Goal: Task Accomplishment & Management: Manage account settings

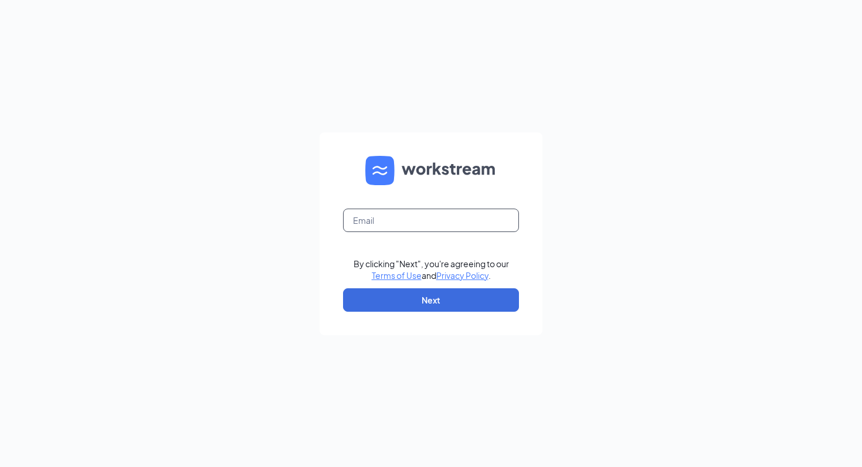
click at [419, 224] on input "text" at bounding box center [431, 220] width 176 height 23
type input "[EMAIL_ADDRESS][DOMAIN_NAME]"
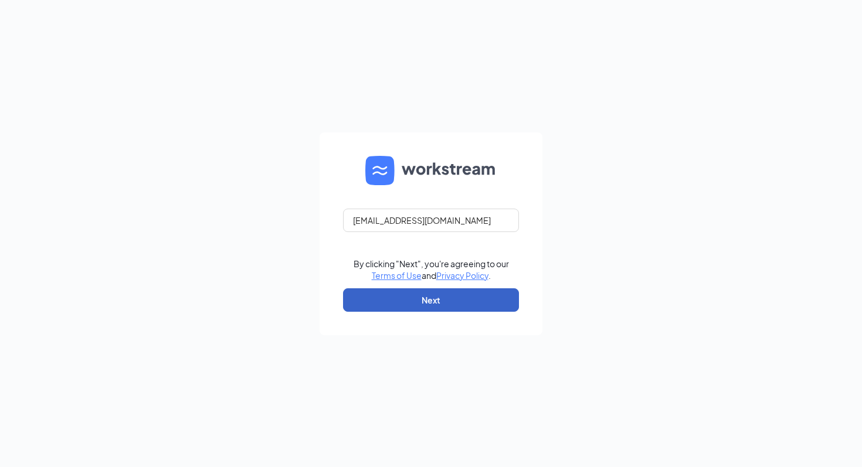
click at [410, 299] on button "Next" at bounding box center [431, 300] width 176 height 23
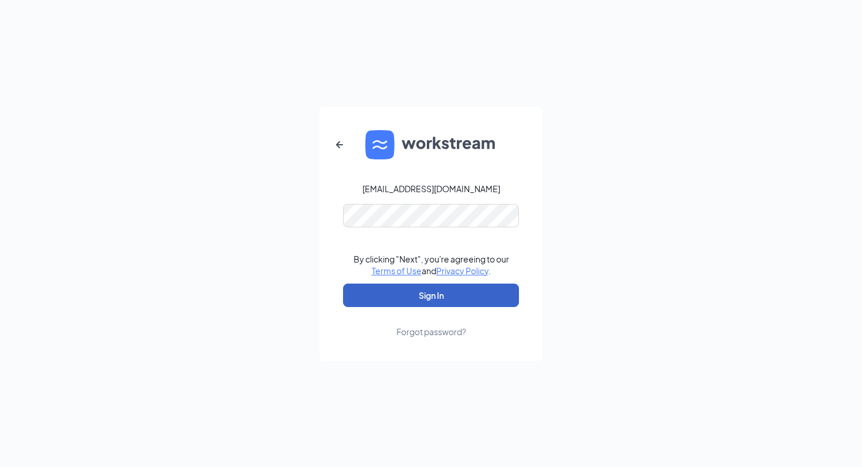
click at [432, 300] on button "Sign In" at bounding box center [431, 295] width 176 height 23
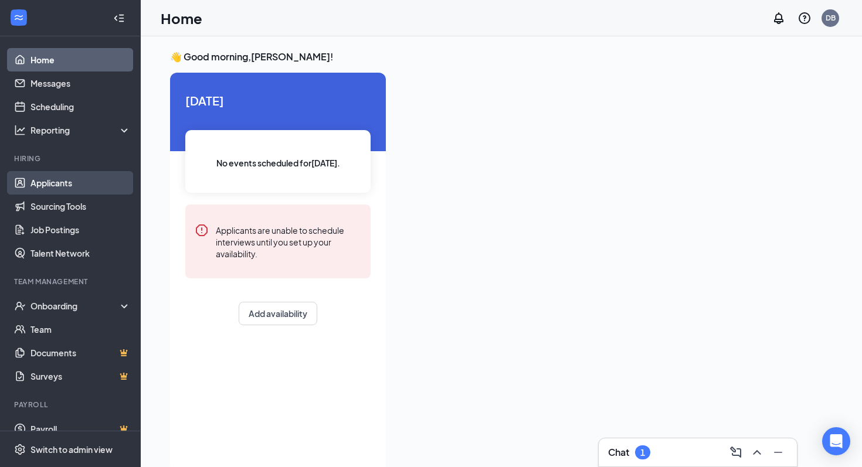
click at [60, 179] on link "Applicants" at bounding box center [80, 182] width 100 height 23
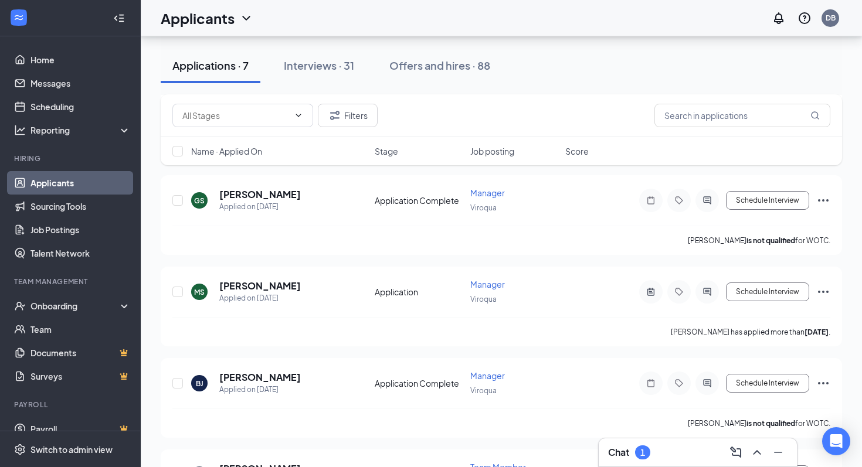
scroll to position [198, 0]
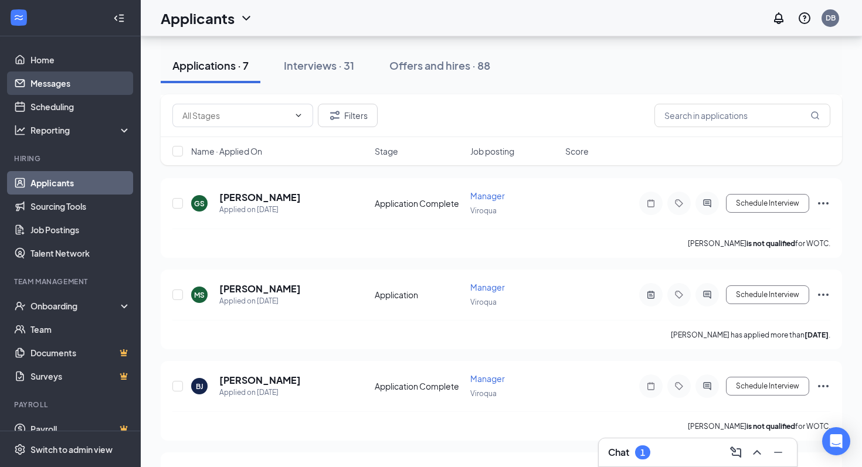
click at [63, 83] on link "Messages" at bounding box center [80, 83] width 100 height 23
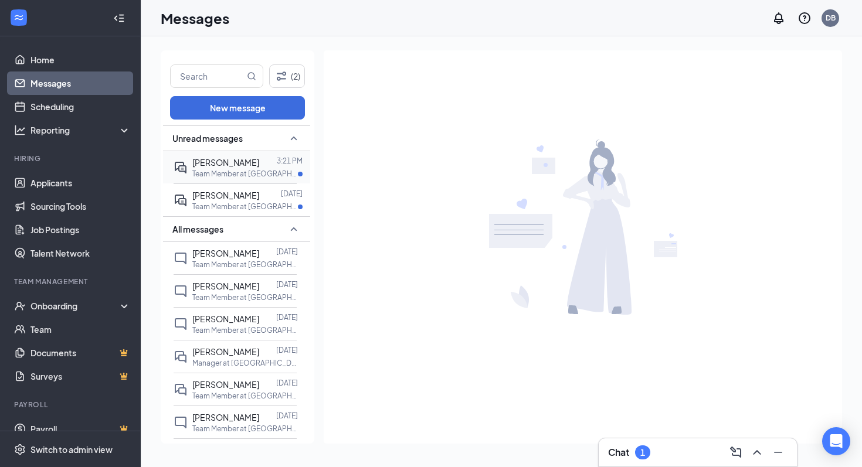
click at [230, 162] on span "Leah Johnson" at bounding box center [225, 162] width 67 height 11
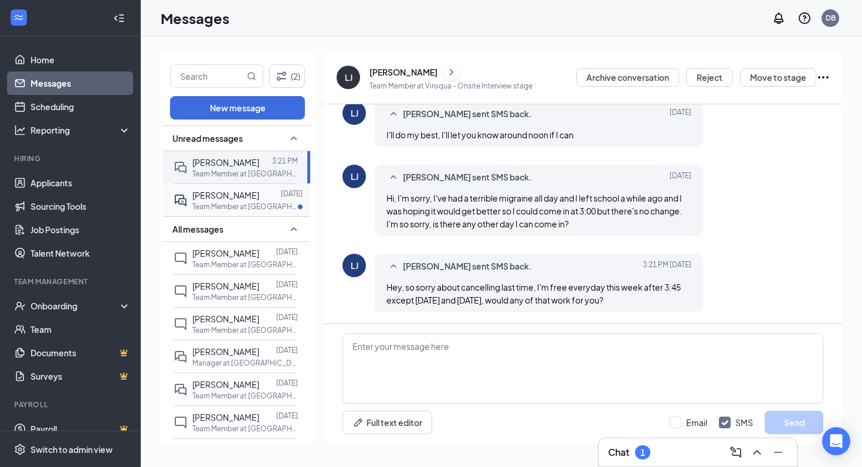
scroll to position [555, 0]
click at [228, 206] on p "Team Member at Viroqua" at bounding box center [245, 207] width 106 height 10
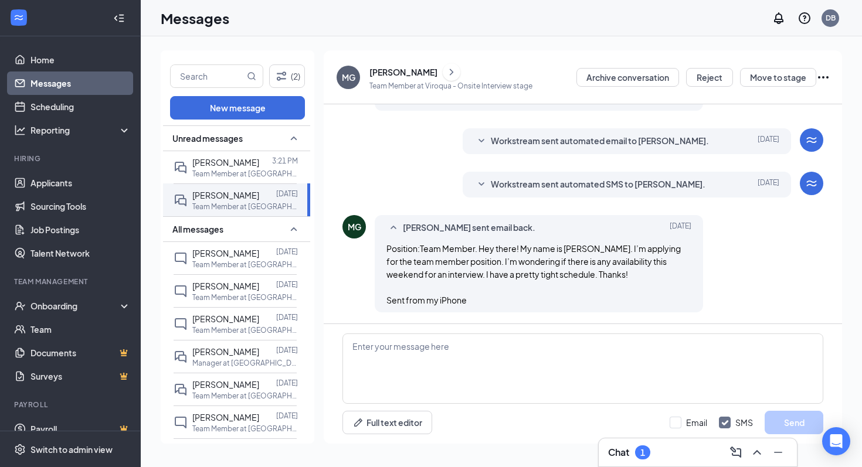
scroll to position [253, 0]
click at [230, 165] on span "Leah Johnson" at bounding box center [225, 162] width 67 height 11
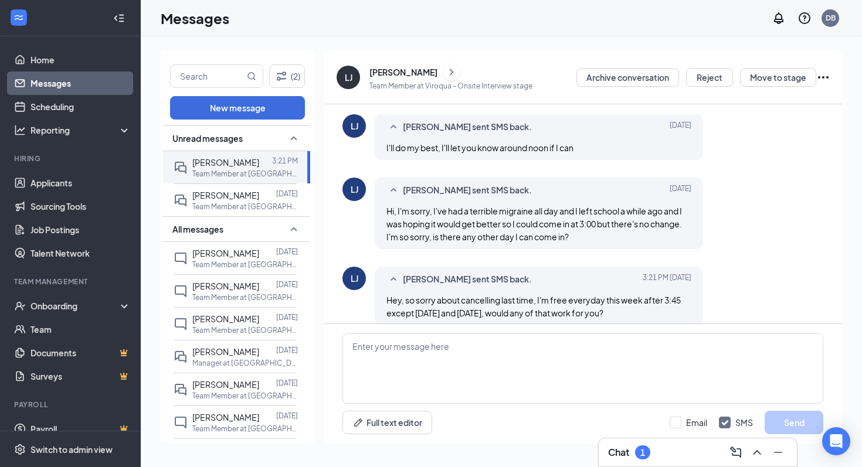
scroll to position [555, 0]
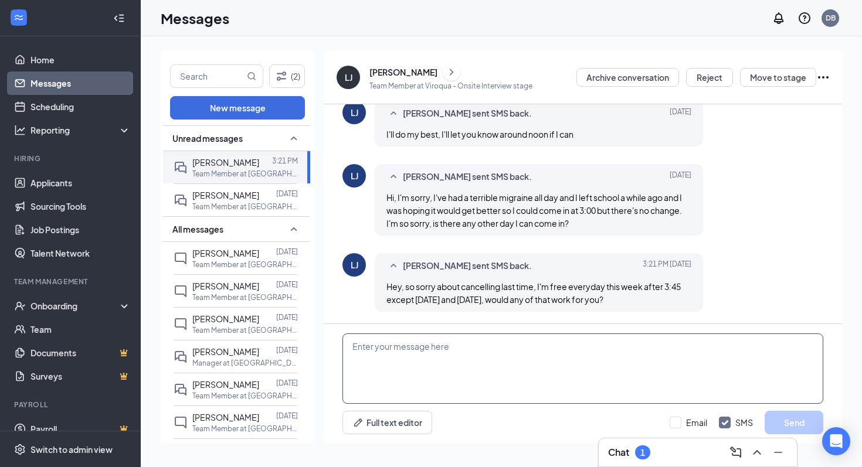
click at [463, 356] on textarea at bounding box center [583, 369] width 481 height 70
click at [483, 360] on textarea at bounding box center [583, 369] width 481 height 70
type textarea "Tomorrow should work at 345 if you can be here for me to help"
click at [791, 415] on button "Send" at bounding box center [794, 422] width 59 height 23
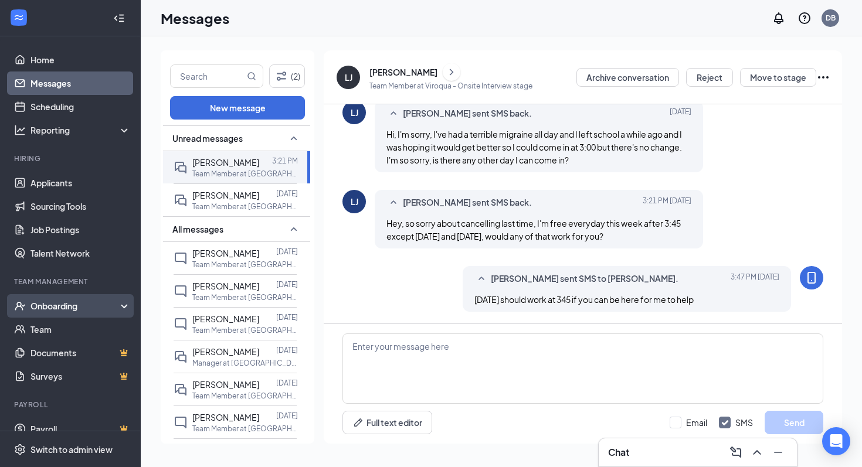
click at [54, 309] on div "Onboarding" at bounding box center [75, 306] width 90 height 12
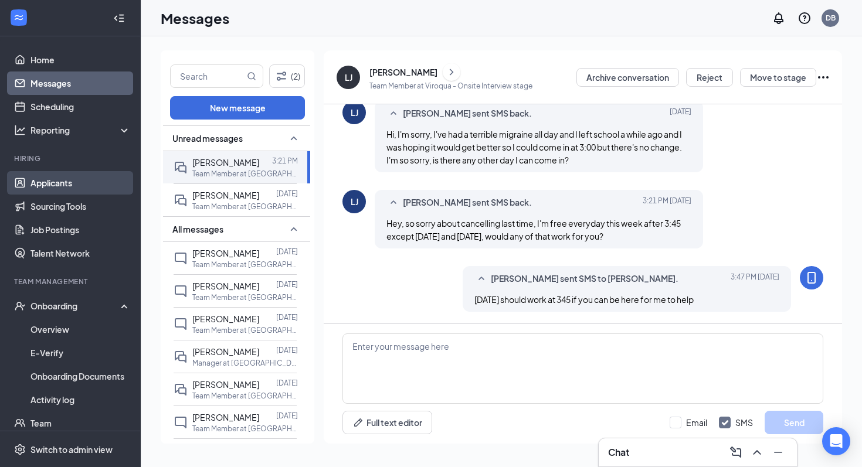
click at [60, 180] on link "Applicants" at bounding box center [80, 182] width 100 height 23
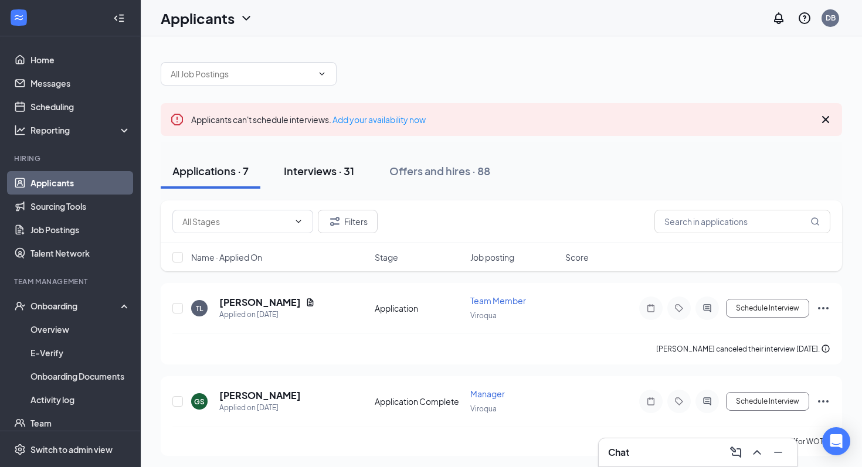
click at [347, 184] on button "Interviews · 31" at bounding box center [319, 171] width 94 height 35
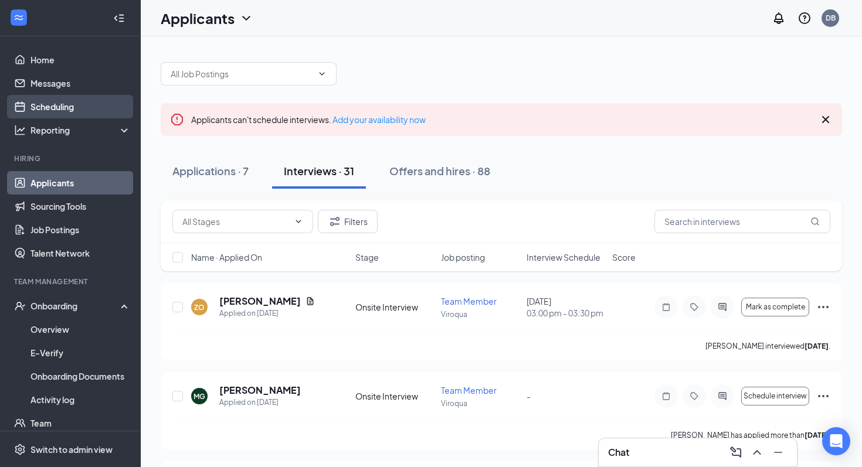
click at [60, 101] on link "Scheduling" at bounding box center [80, 106] width 100 height 23
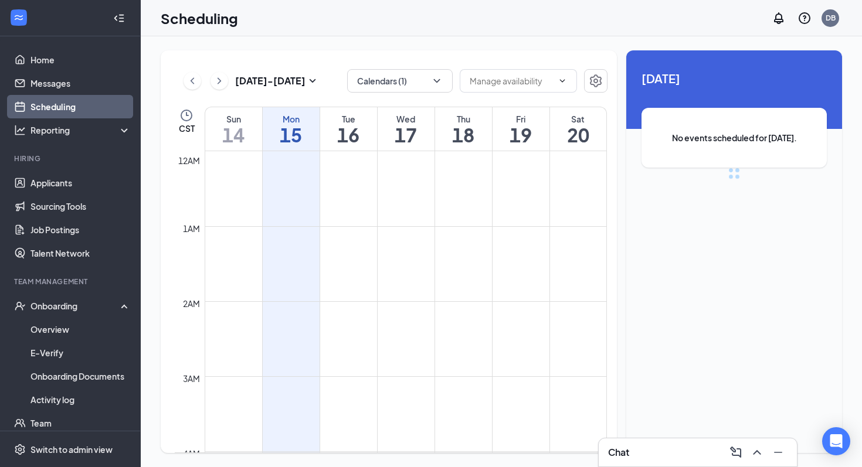
scroll to position [577, 0]
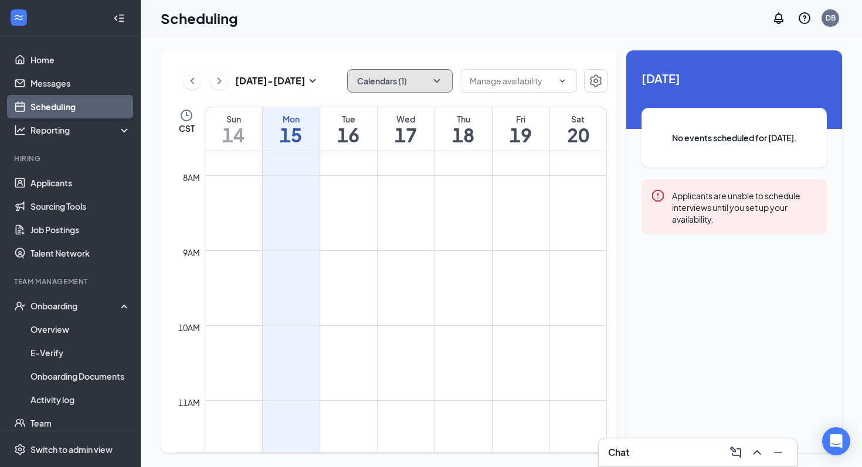
click at [433, 86] on icon "ChevronDown" at bounding box center [437, 81] width 12 height 12
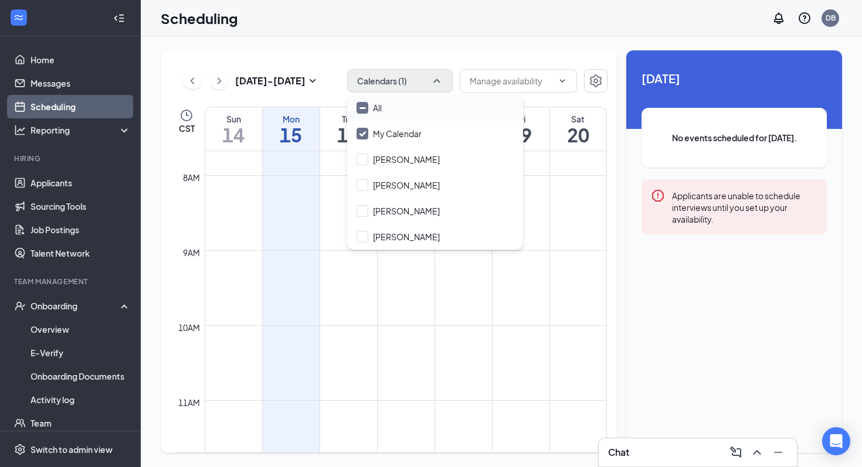
click at [384, 110] on div "All" at bounding box center [435, 108] width 176 height 26
checkbox input "true"
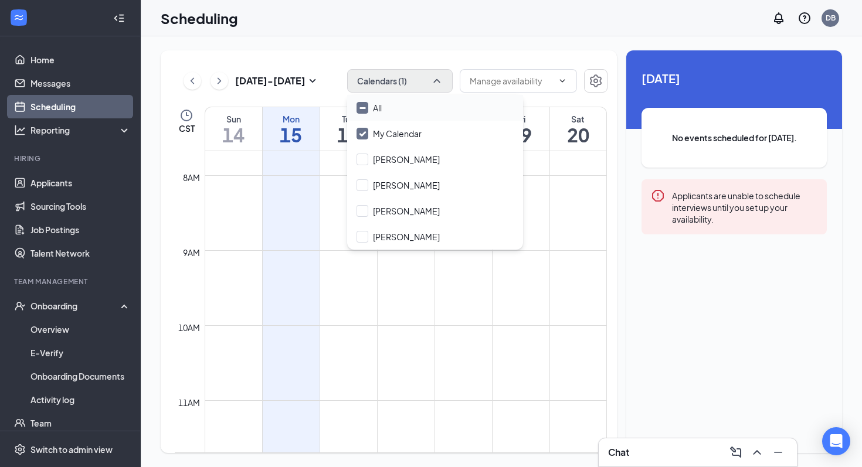
checkbox input "true"
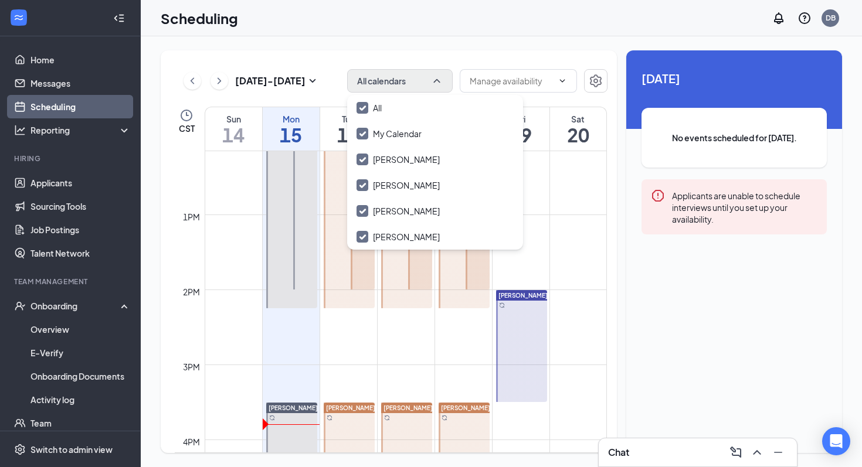
scroll to position [914, 0]
click at [371, 25] on div "Scheduling DB" at bounding box center [501, 18] width 721 height 36
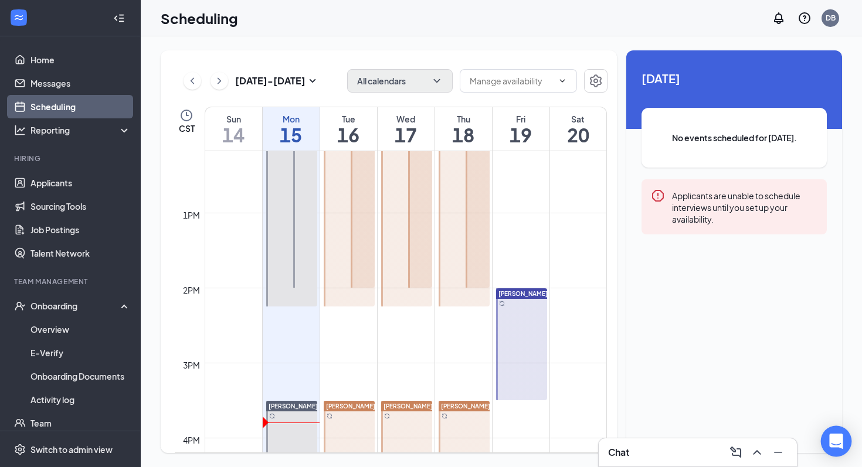
click at [843, 448] on div "Open Intercom Messenger" at bounding box center [836, 441] width 31 height 31
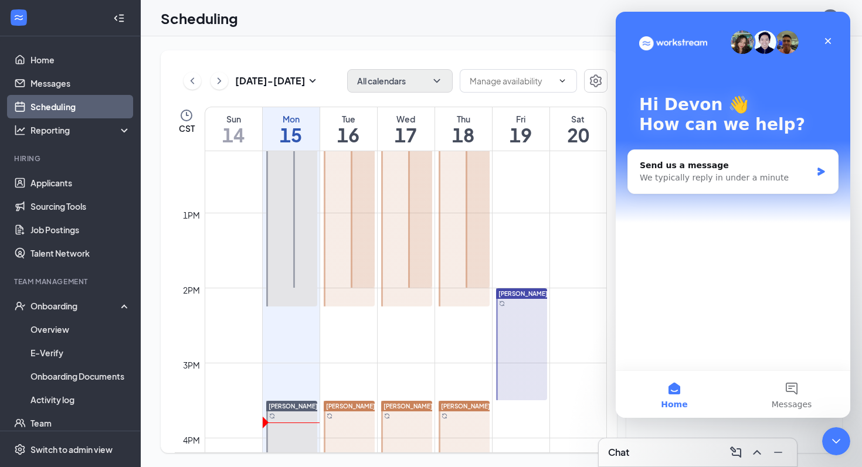
scroll to position [0, 0]
click at [721, 156] on div "Send us a message We typically reply in under a minute" at bounding box center [733, 171] width 210 height 43
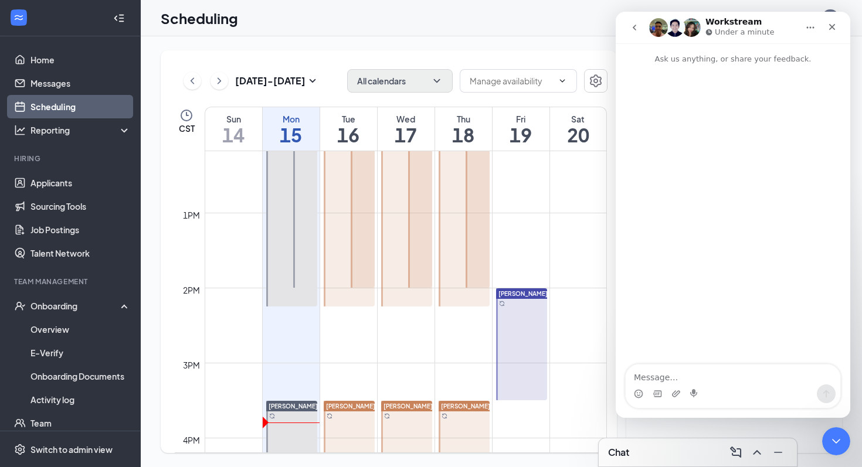
click at [675, 377] on textarea "Message…" at bounding box center [733, 375] width 215 height 20
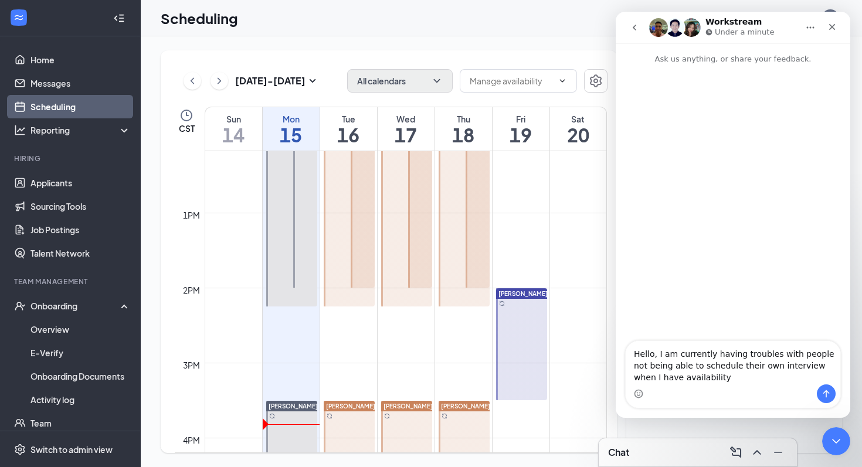
type textarea "Hello, I am currently having troubles with people not being able to schedule th…"
click at [830, 395] on icon "Send a message…" at bounding box center [826, 393] width 9 height 9
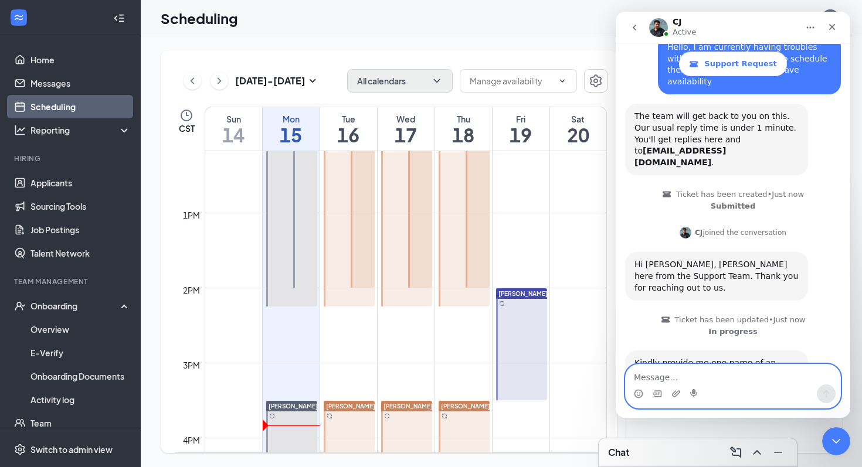
scroll to position [102, 0]
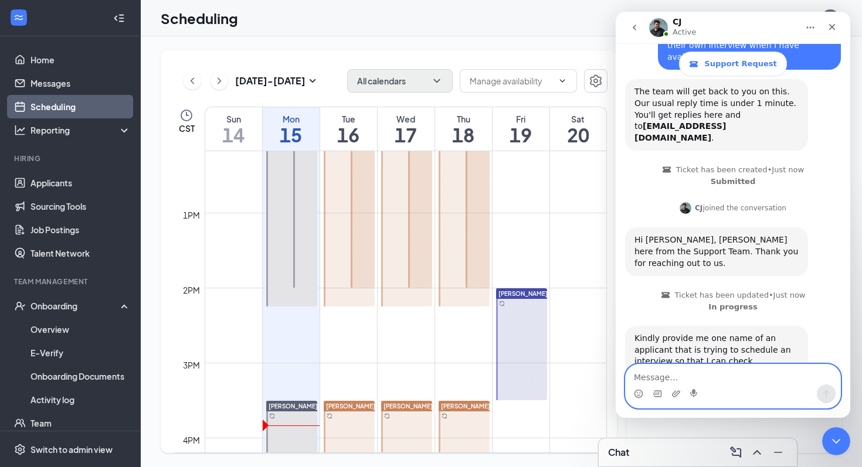
drag, startPoint x: 355, startPoint y: 292, endPoint x: 354, endPoint y: 341, distance: 48.7
click at [354, 341] on div "12am 1am 2am 3am 4am 5am 6am 7am 8am 9am 10am 11am 12pm 1pm 2pm 3pm 4pm 5pm 6pm…" at bounding box center [391, 138] width 432 height 1802
drag, startPoint x: 323, startPoint y: 289, endPoint x: 324, endPoint y: 323, distance: 34.6
click at [324, 323] on div "12am 1am 2am 3am 4am 5am 6am 7am 8am 9am 10am 11am 12pm 1pm 2pm 3pm 4pm 5pm 6pm…" at bounding box center [391, 138] width 432 height 1802
click at [334, 339] on td at bounding box center [406, 334] width 402 height 19
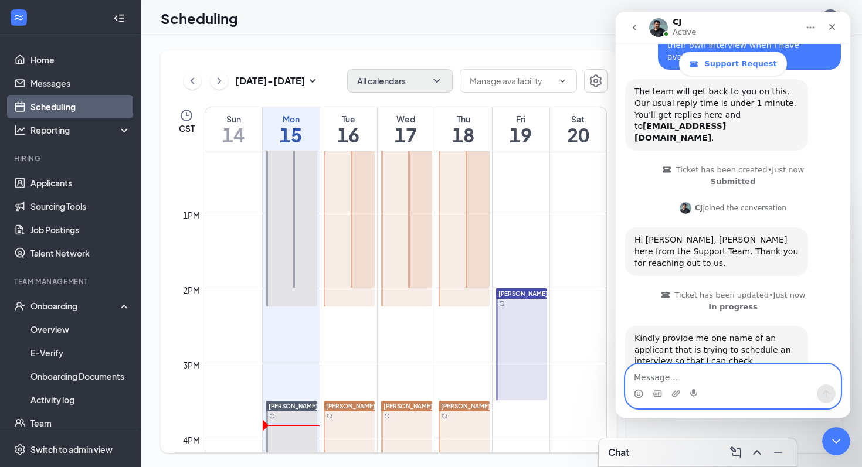
click at [334, 339] on td at bounding box center [406, 334] width 402 height 19
drag, startPoint x: 338, startPoint y: 335, endPoint x: 339, endPoint y: 388, distance: 53.4
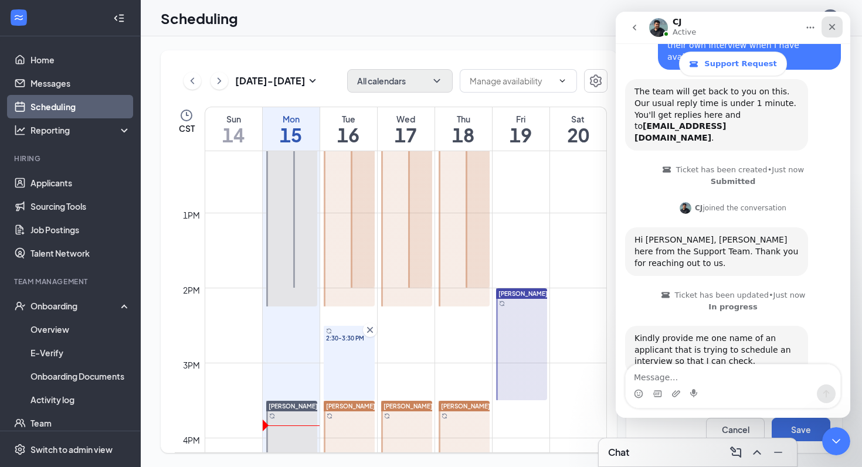
click at [829, 27] on icon "Close" at bounding box center [832, 26] width 9 height 9
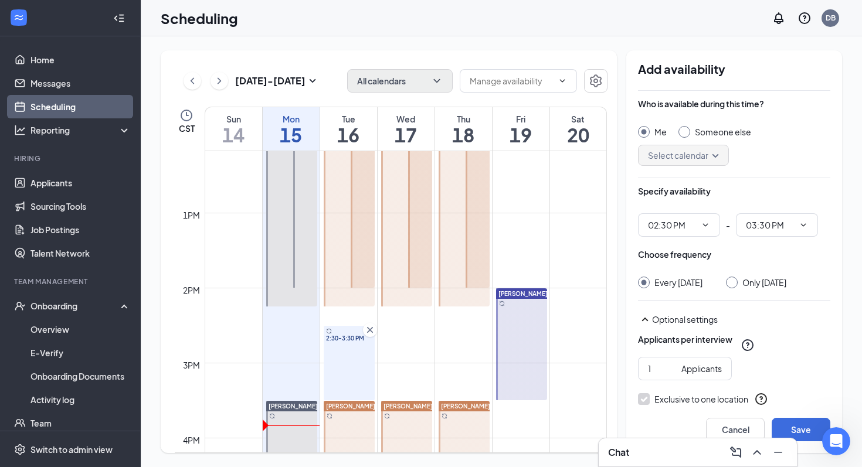
scroll to position [102, 0]
click at [704, 225] on icon "ChevronDown" at bounding box center [705, 224] width 5 height 3
click at [706, 225] on icon "ChevronDown" at bounding box center [705, 225] width 9 height 9
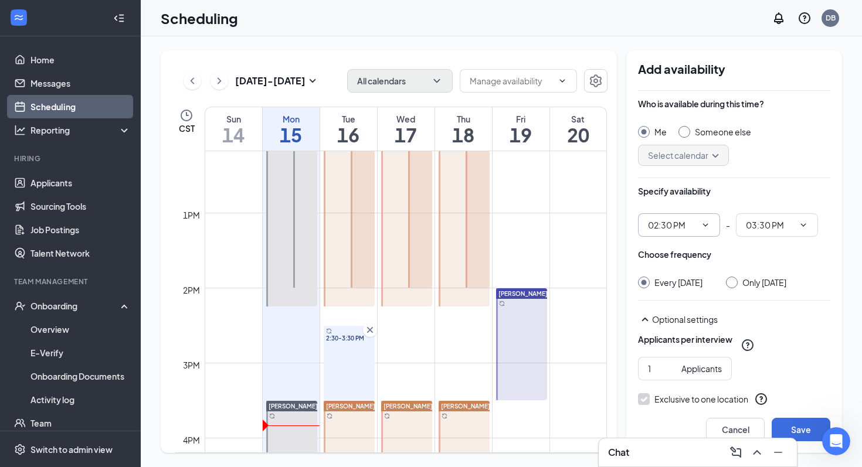
click at [706, 225] on icon "ChevronDown" at bounding box center [705, 225] width 9 height 9
click at [733, 175] on div "Who is available during this time? Me Someone else Select calendar" at bounding box center [734, 141] width 192 height 87
click at [674, 229] on input "02:30 PM" at bounding box center [672, 225] width 48 height 13
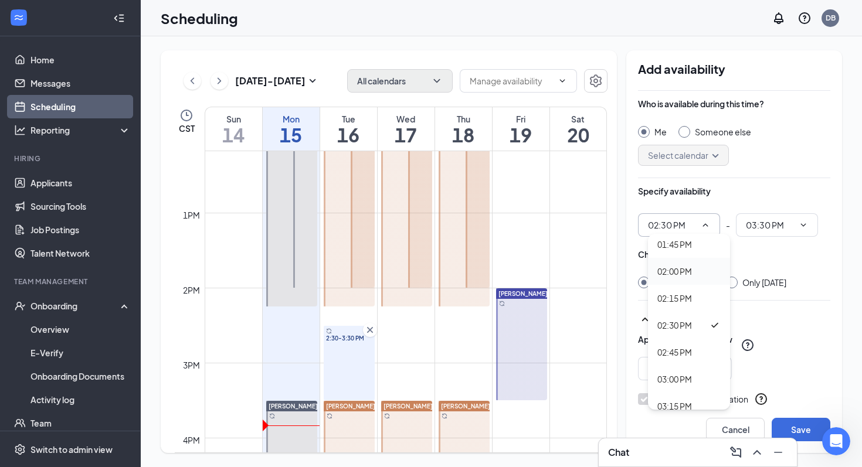
click at [683, 270] on div "02:00 PM" at bounding box center [674, 271] width 35 height 13
type input "02:00 PM"
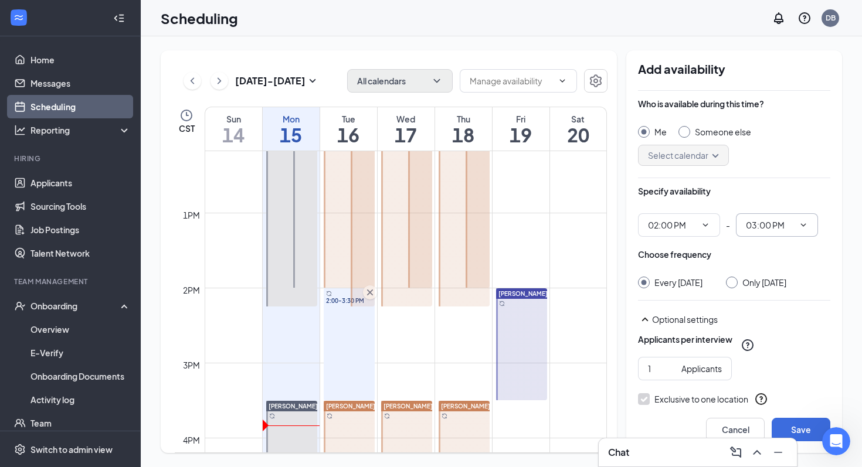
click at [803, 224] on icon "ChevronDown" at bounding box center [803, 225] width 9 height 9
click at [803, 228] on icon "ChevronDown" at bounding box center [803, 225] width 9 height 9
click at [809, 224] on span "03:00 PM" at bounding box center [777, 224] width 82 height 23
click at [776, 228] on input "03:00 PM" at bounding box center [770, 225] width 48 height 13
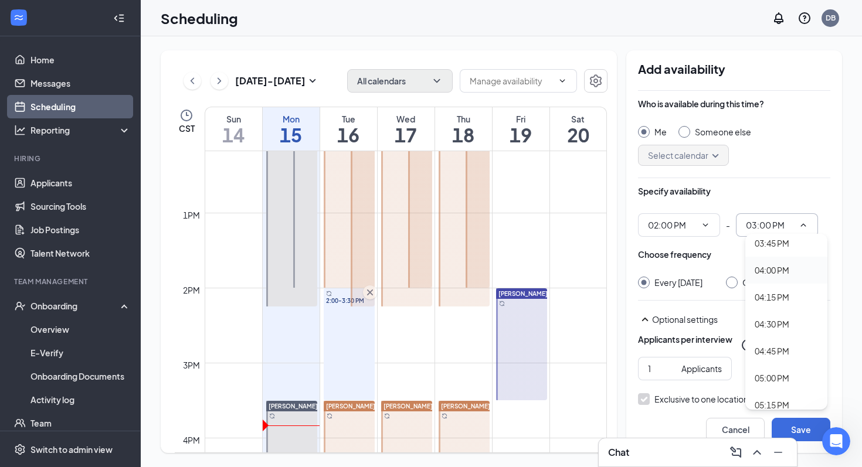
click at [771, 270] on div "04:00 PM" at bounding box center [772, 270] width 35 height 13
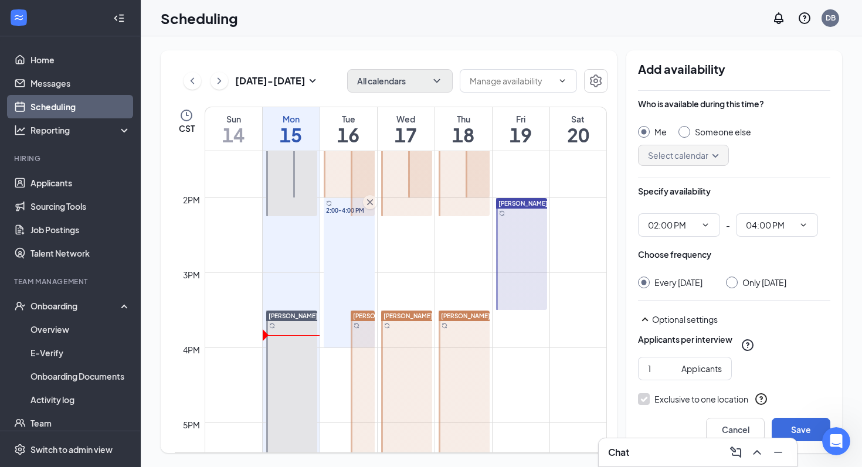
scroll to position [1018, 0]
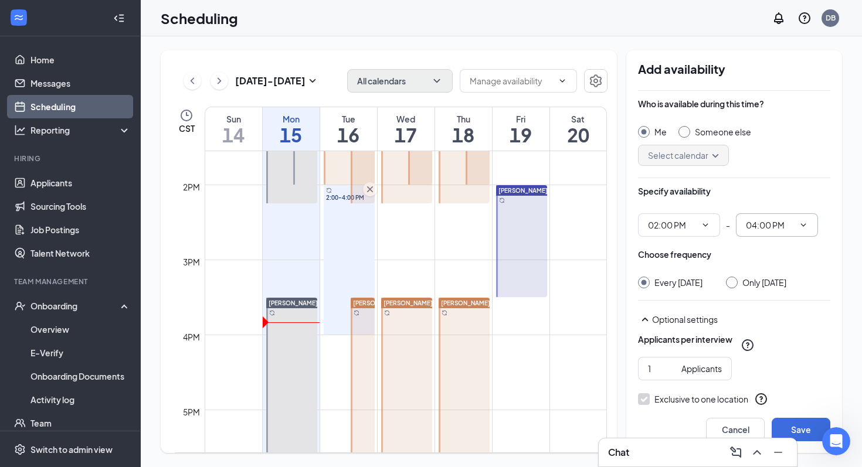
click at [766, 228] on input "04:00 PM" at bounding box center [770, 225] width 48 height 13
click at [781, 328] on div "04:30 PM" at bounding box center [772, 324] width 35 height 13
type input "04:30 PM"
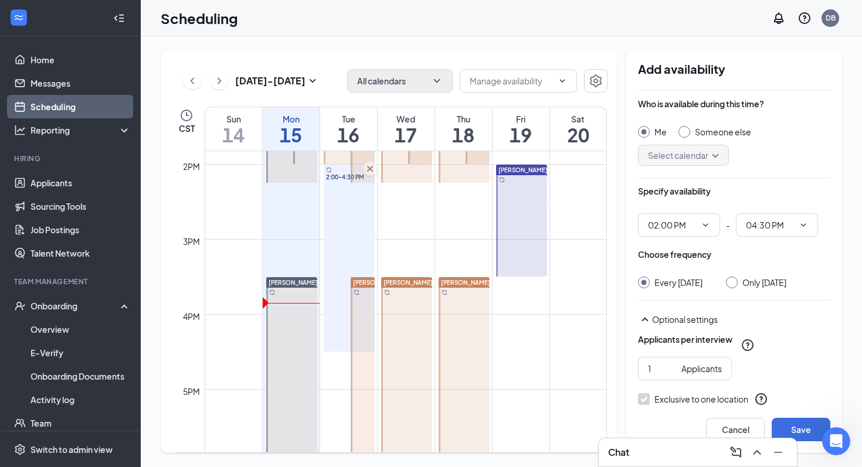
scroll to position [1035, 0]
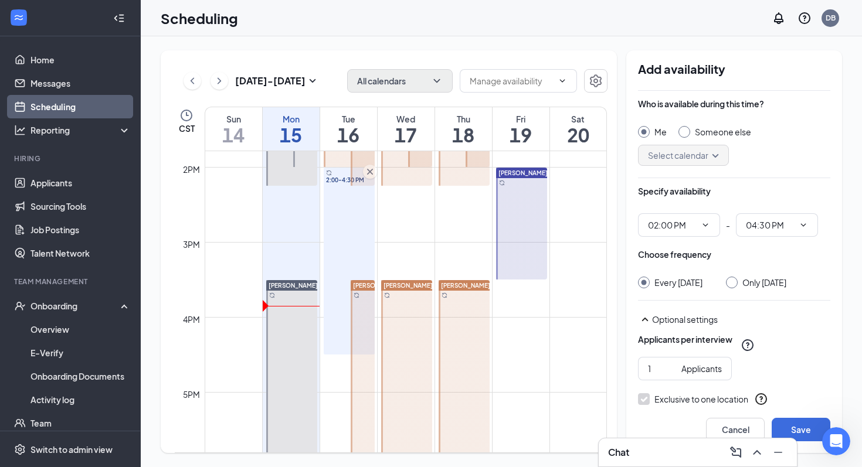
click at [455, 209] on td at bounding box center [406, 214] width 402 height 19
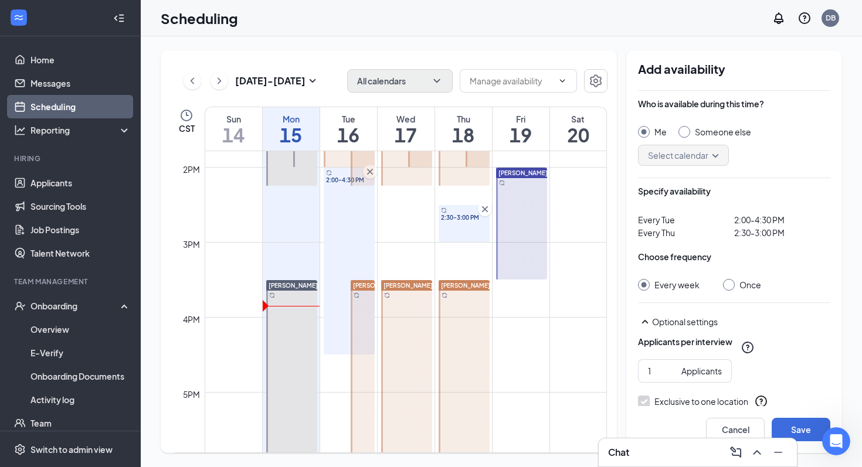
click at [727, 283] on input "Once" at bounding box center [727, 283] width 8 height 8
radio input "true"
radio input "false"
click at [738, 234] on span "2:30-3:00 PM" at bounding box center [782, 232] width 96 height 13
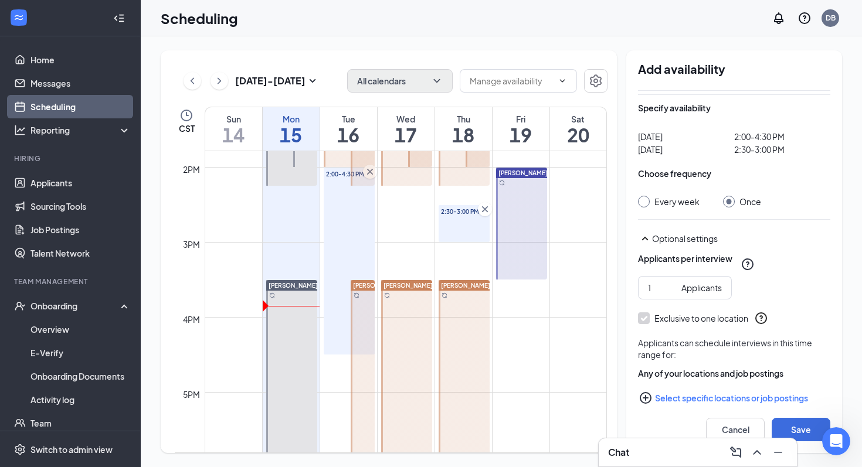
scroll to position [86, 0]
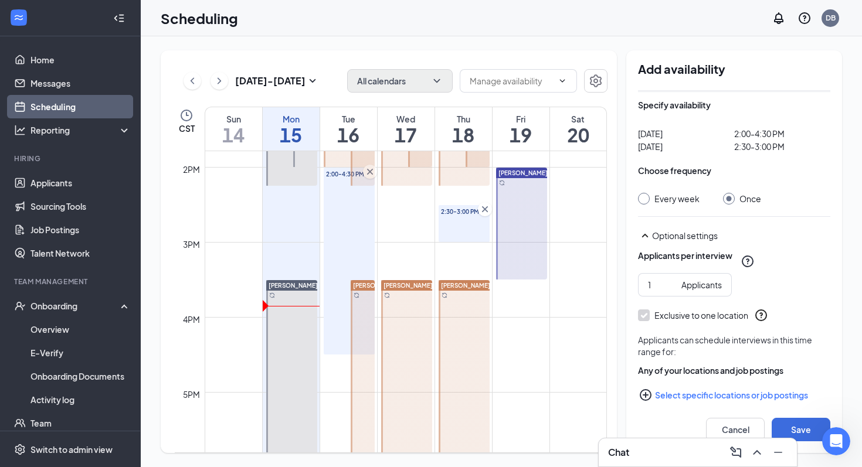
click at [463, 239] on div "2:30-3:00 PM" at bounding box center [465, 223] width 52 height 37
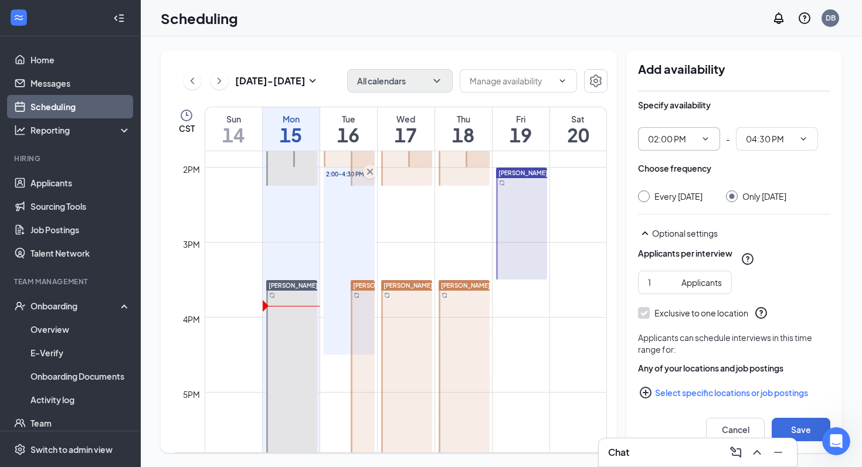
click at [660, 138] on input "02:00 PM" at bounding box center [672, 139] width 48 height 13
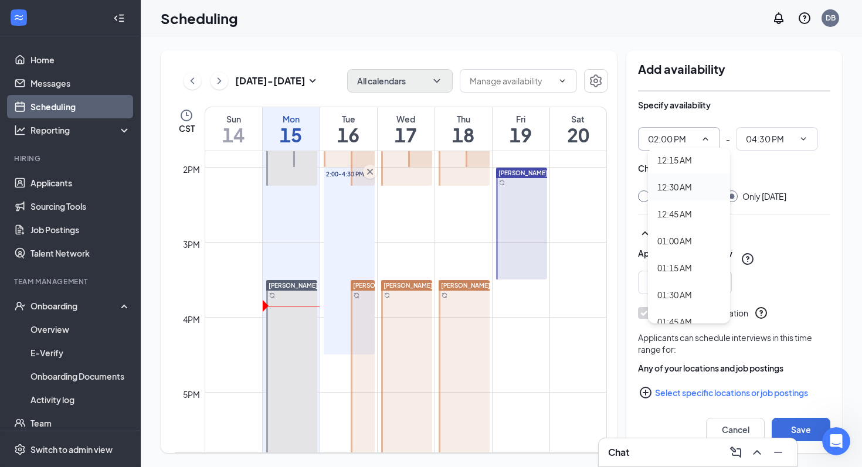
scroll to position [33, 0]
click at [747, 177] on div "Choose frequency" at bounding box center [734, 173] width 192 height 23
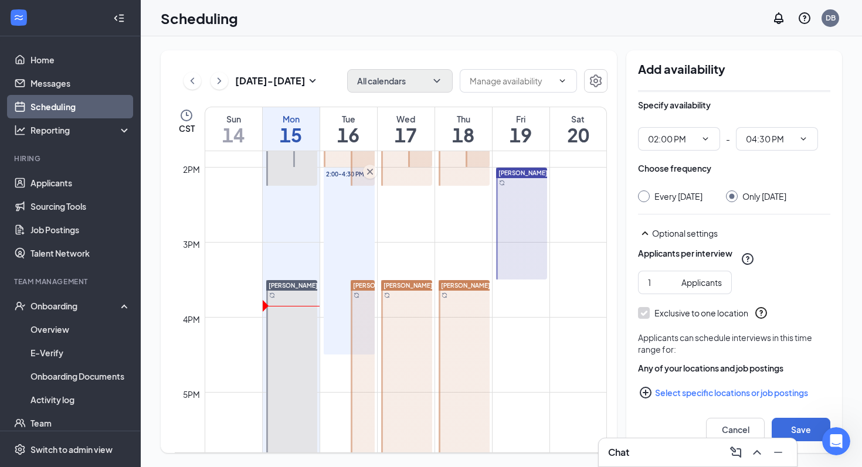
click at [461, 198] on td at bounding box center [406, 195] width 402 height 19
drag, startPoint x: 461, startPoint y: 198, endPoint x: 462, endPoint y: 269, distance: 71.0
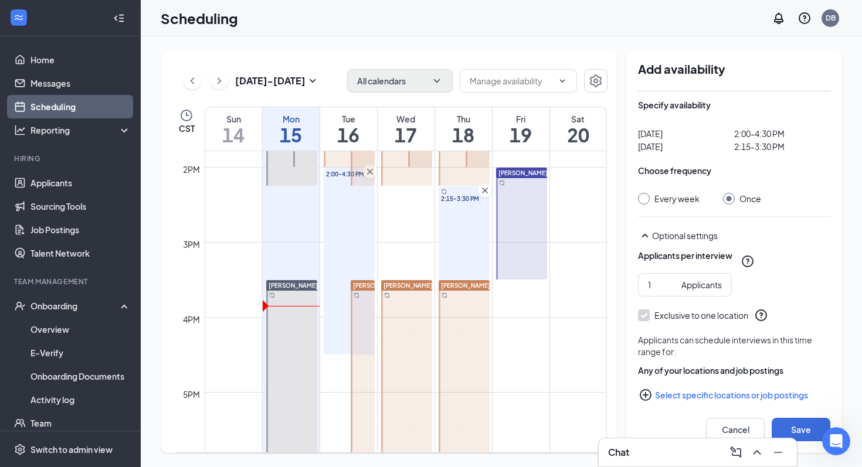
click at [358, 217] on div "2:00-4:30 PM" at bounding box center [350, 261] width 52 height 187
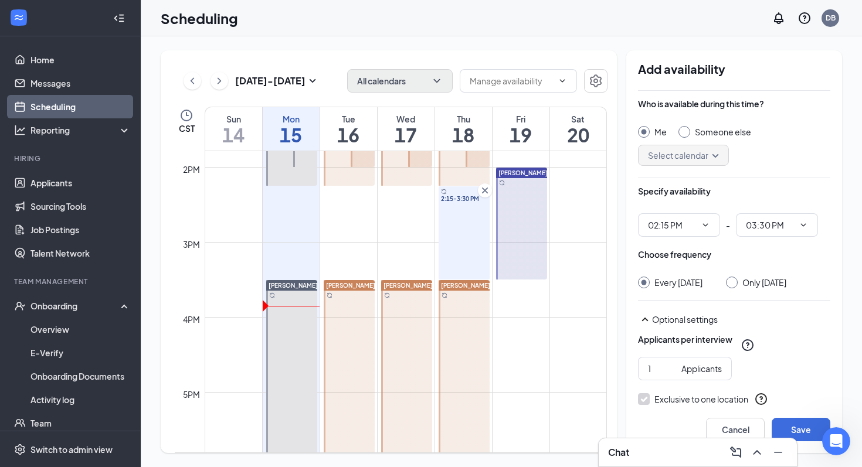
click at [463, 217] on div "2:15-3:30 PM" at bounding box center [465, 233] width 52 height 93
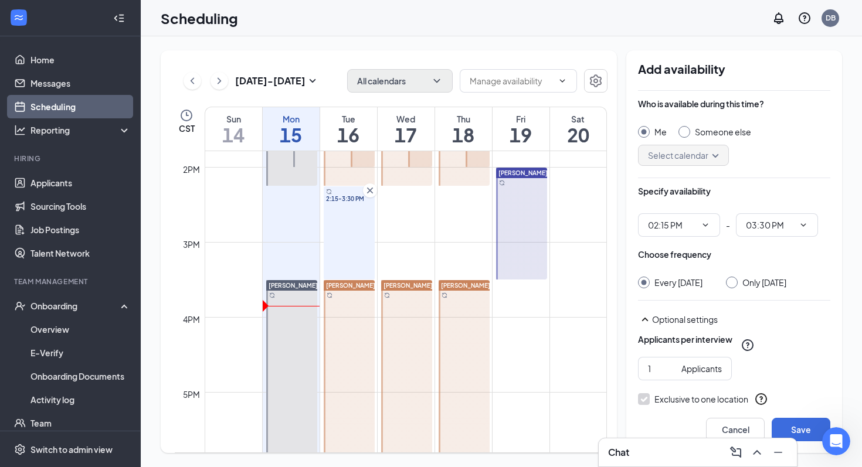
click at [734, 277] on input "Only Tuesday, Sep 16" at bounding box center [730, 281] width 8 height 8
radio input "true"
radio input "false"
click at [738, 283] on div at bounding box center [732, 283] width 12 height 12
click at [662, 228] on input "02:15 PM" at bounding box center [672, 225] width 48 height 13
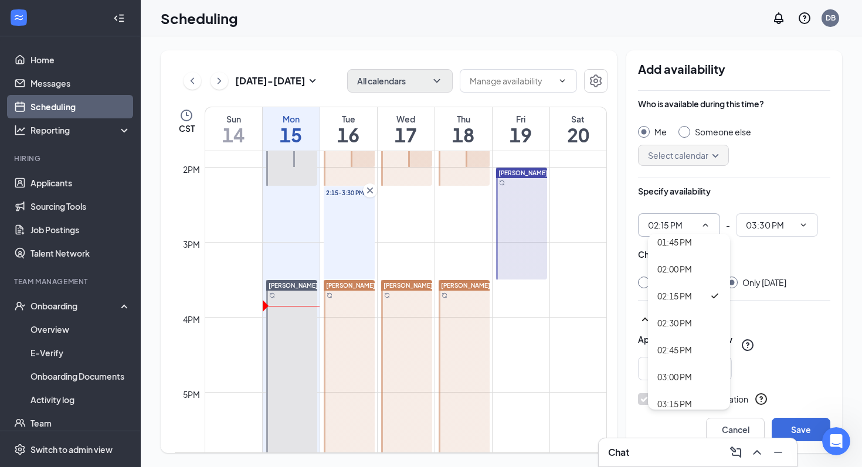
scroll to position [1477, 0]
click at [687, 277] on div "02:00 PM" at bounding box center [674, 281] width 35 height 13
type input "02:00 PM"
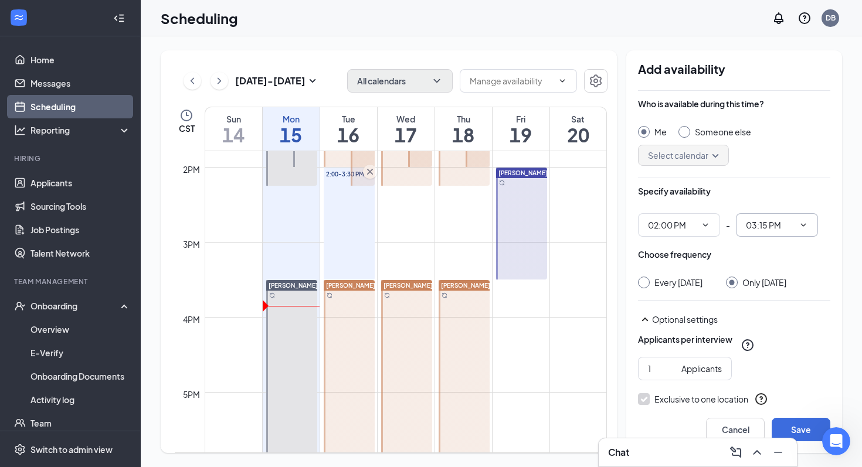
click at [766, 226] on input "03:15 PM" at bounding box center [770, 225] width 48 height 13
click at [776, 267] on div "04:00 PM" at bounding box center [772, 268] width 35 height 13
type input "04:00 PM"
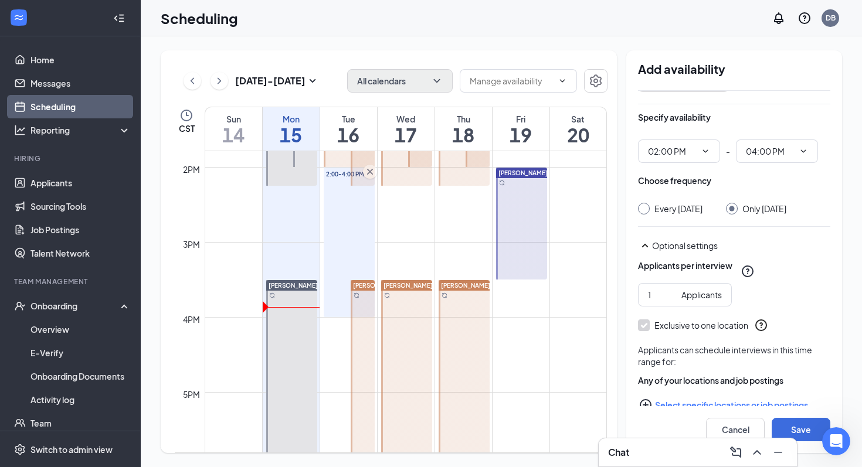
scroll to position [108, 0]
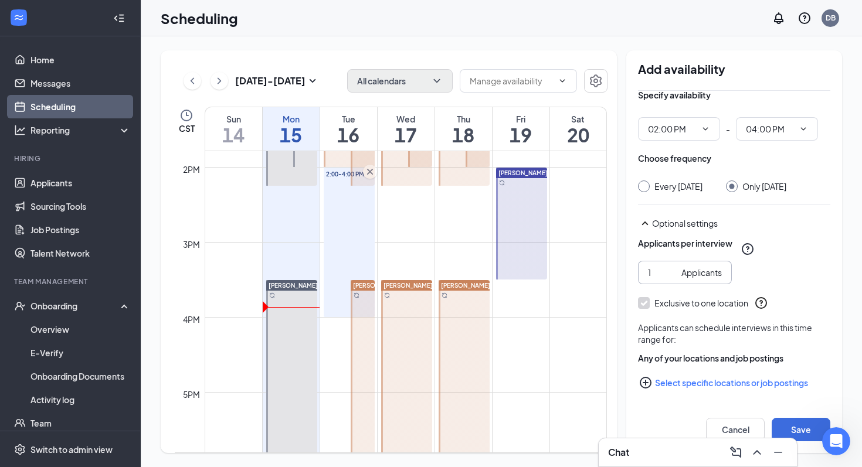
click at [649, 272] on input "1" at bounding box center [662, 272] width 29 height 13
type input "2"
click at [671, 268] on input "2" at bounding box center [662, 272] width 29 height 13
click at [800, 430] on button "Save" at bounding box center [801, 429] width 59 height 23
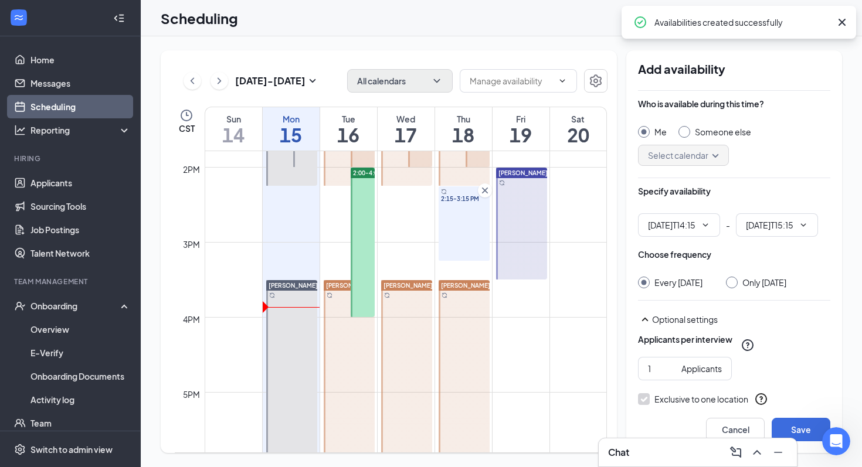
type input "02:15 PM"
type input "03:15 PM"
click at [706, 226] on icon "ChevronDown" at bounding box center [705, 225] width 9 height 9
click at [672, 227] on input "02:15 PM" at bounding box center [672, 225] width 48 height 13
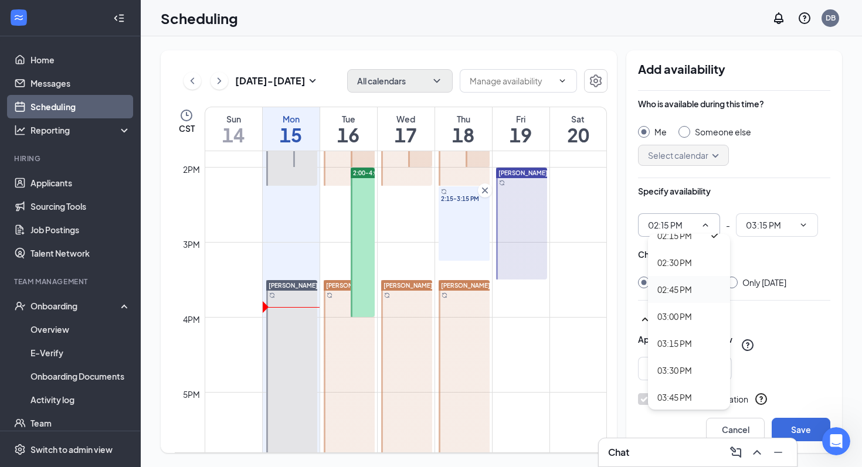
scroll to position [1548, 0]
click at [690, 259] on div "02:30 PM" at bounding box center [674, 264] width 35 height 13
type input "02:30 PM"
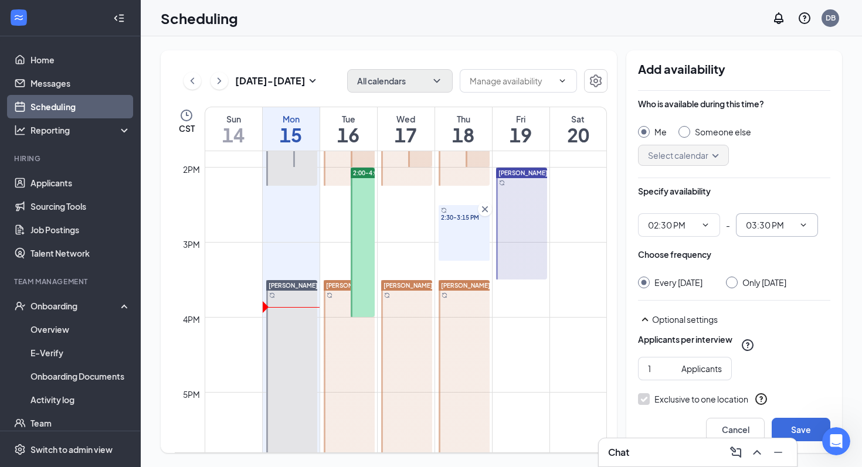
click at [775, 226] on input "03:30 PM" at bounding box center [770, 225] width 48 height 13
click at [778, 351] on div "05:00 PM" at bounding box center [772, 347] width 35 height 13
type input "05:00 PM"
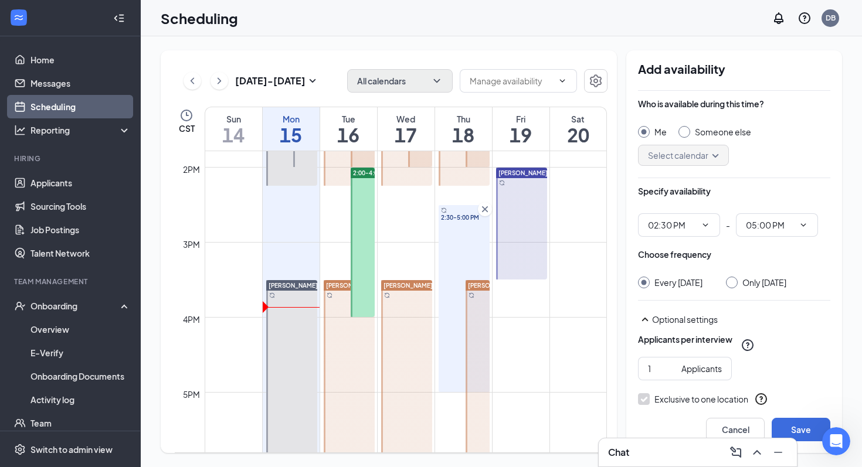
click at [738, 283] on div at bounding box center [732, 283] width 12 height 12
click at [737, 289] on div "Only Thursday, Sep 18" at bounding box center [756, 283] width 60 height 12
click at [734, 280] on input "Only Thursday, Sep 18" at bounding box center [730, 281] width 8 height 8
radio input "true"
radio input "false"
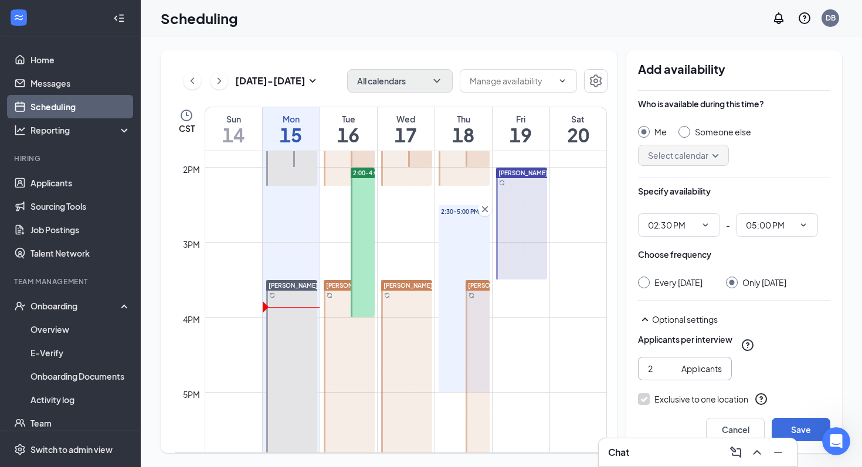
type input "2"
click at [671, 375] on input "2" at bounding box center [662, 368] width 29 height 13
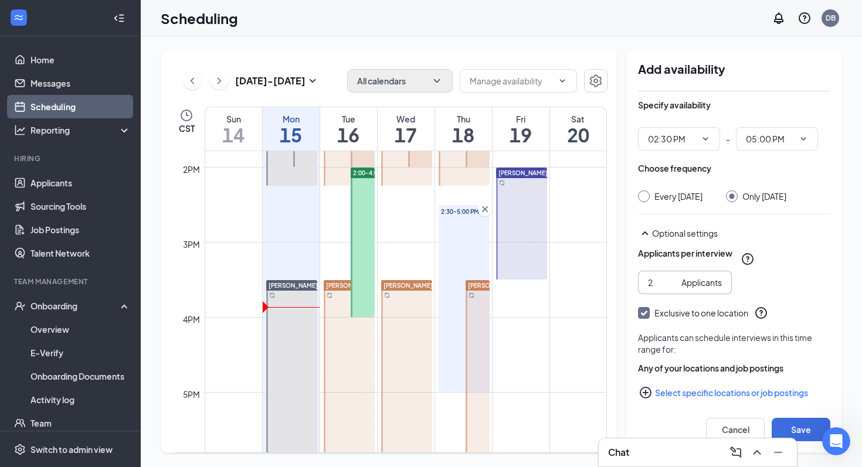
scroll to position [87, 0]
click at [791, 425] on button "Save" at bounding box center [801, 429] width 59 height 23
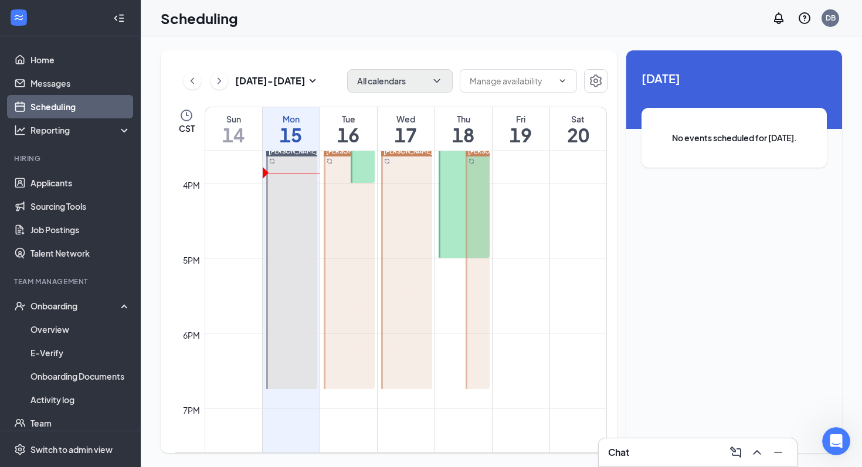
scroll to position [1167, 0]
click at [836, 440] on icon "Open Intercom Messenger" at bounding box center [834, 439] width 8 height 9
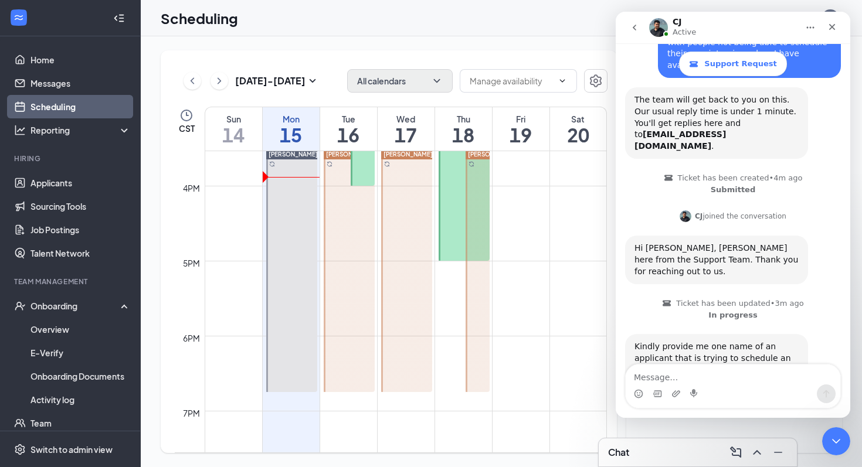
scroll to position [102, 0]
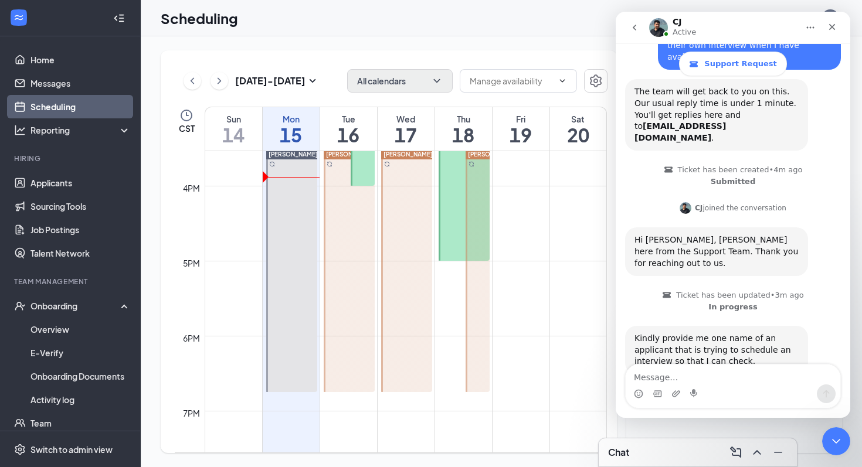
click at [714, 375] on textarea "Message…" at bounding box center [733, 375] width 215 height 20
type textarea "I"
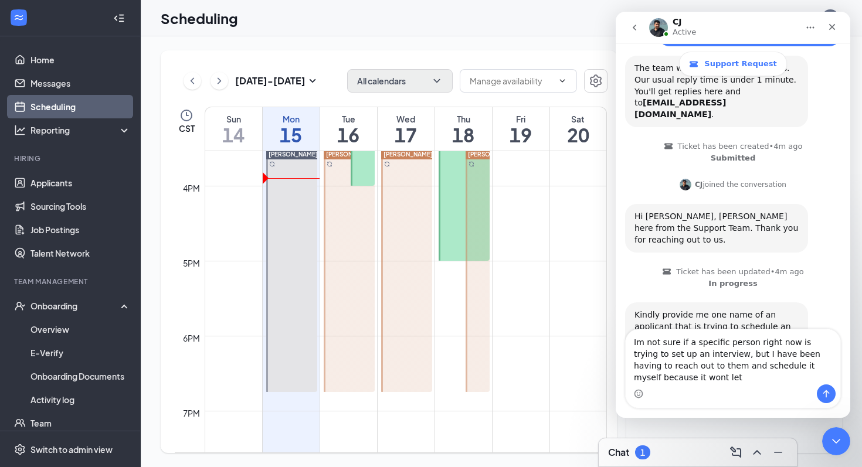
scroll to position [137, 0]
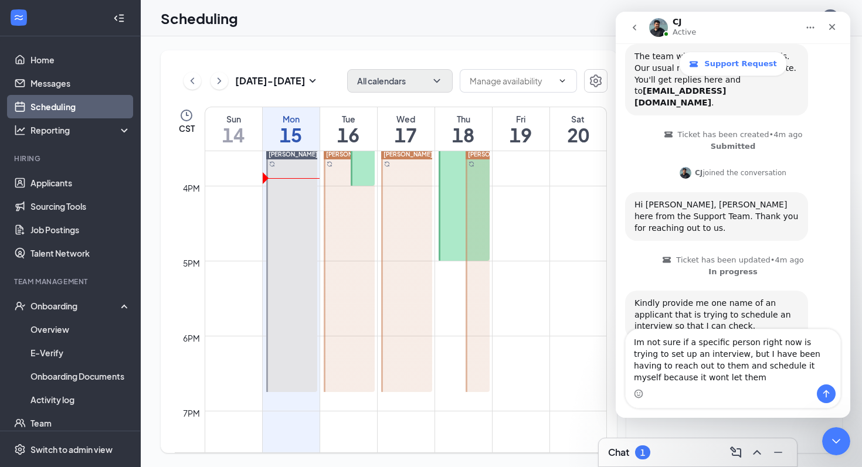
type textarea "Im not sure if a specific person right now is trying to set up an interview, bu…"
click at [826, 392] on icon "Send a message…" at bounding box center [826, 393] width 9 height 9
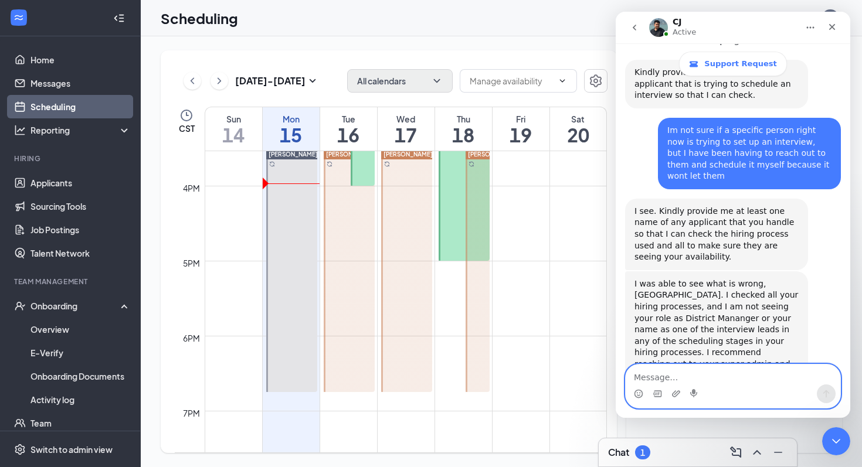
scroll to position [371, 0]
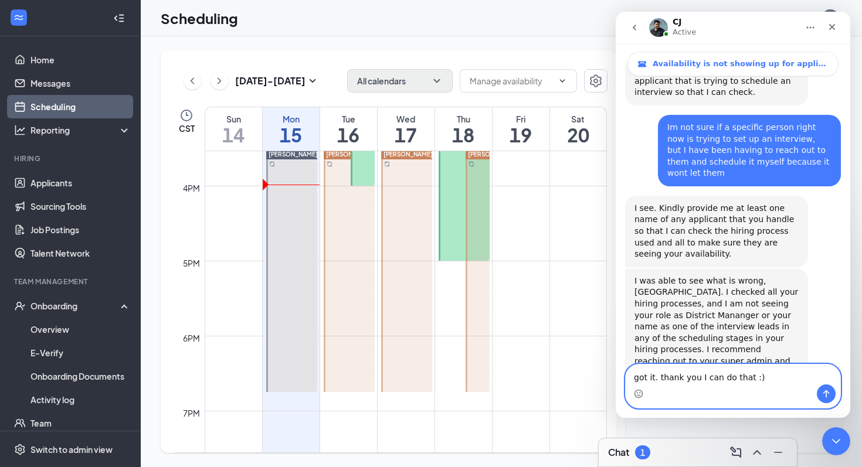
type textarea "got it. thank you I can do that :)"
click at [829, 394] on icon "Send a message…" at bounding box center [826, 393] width 9 height 9
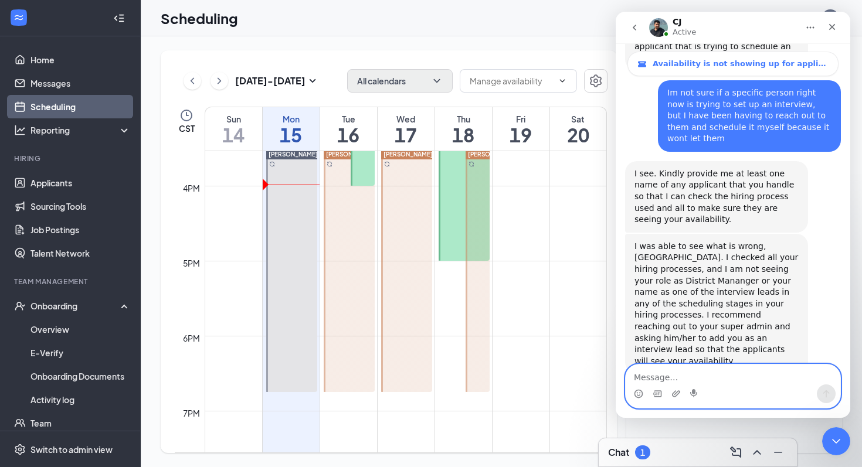
scroll to position [451, 0]
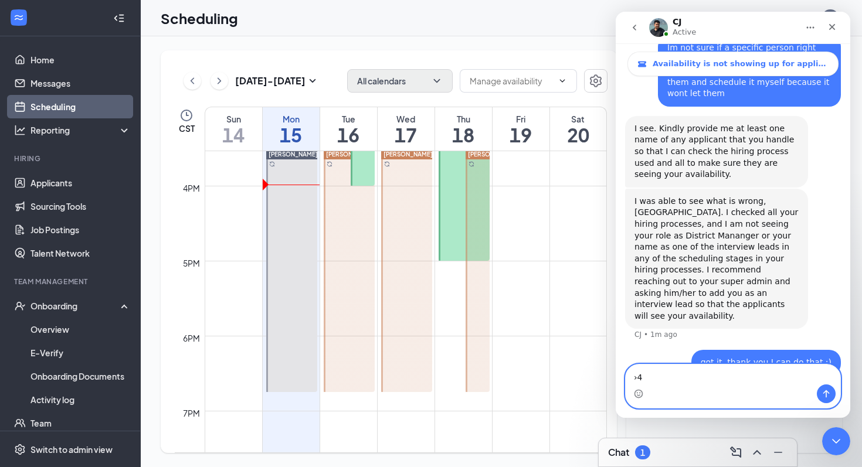
type textarea "›"
click at [654, 350] on div "got it. thank you I can do that :) Devon • Just now" at bounding box center [733, 370] width 216 height 40
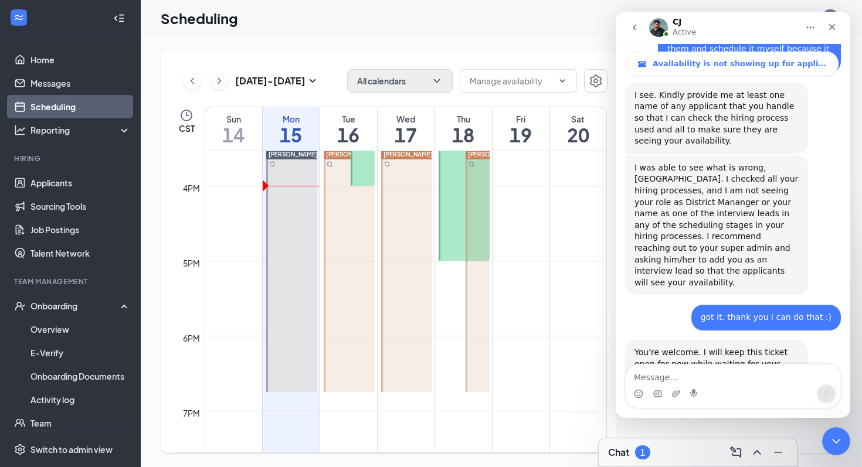
scroll to position [487, 0]
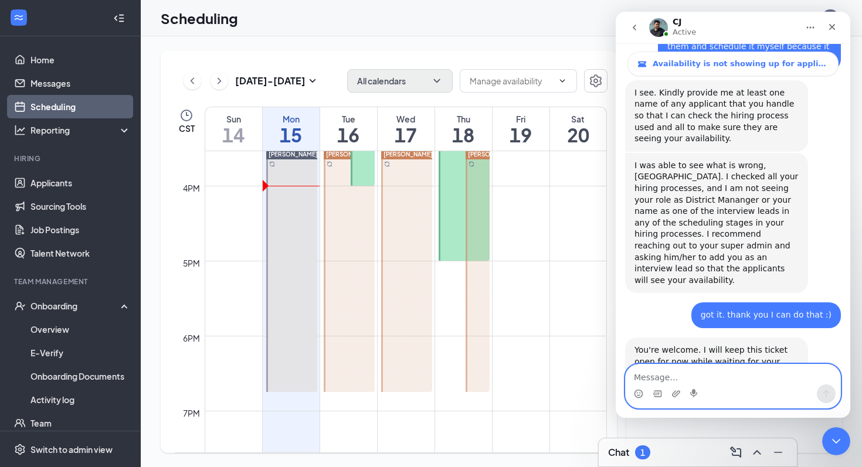
click at [744, 377] on textarea "Message…" at bounding box center [733, 375] width 215 height 20
type textarea "thank you, will do"
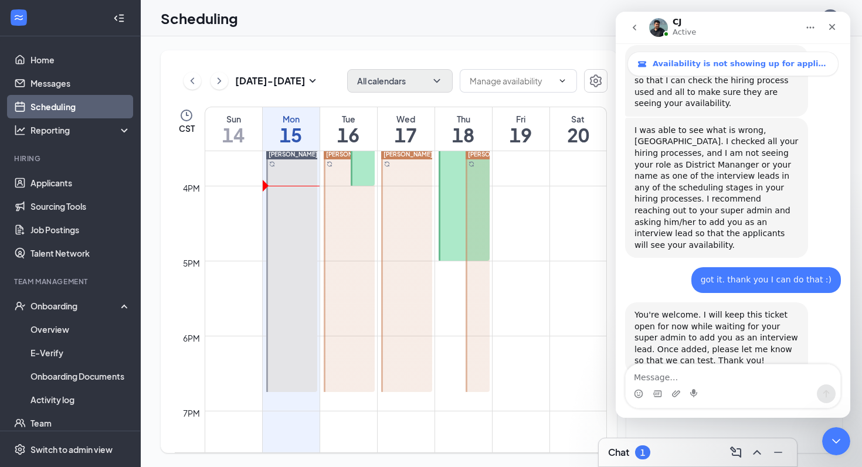
click at [637, 30] on icon "go back" at bounding box center [634, 27] width 9 height 9
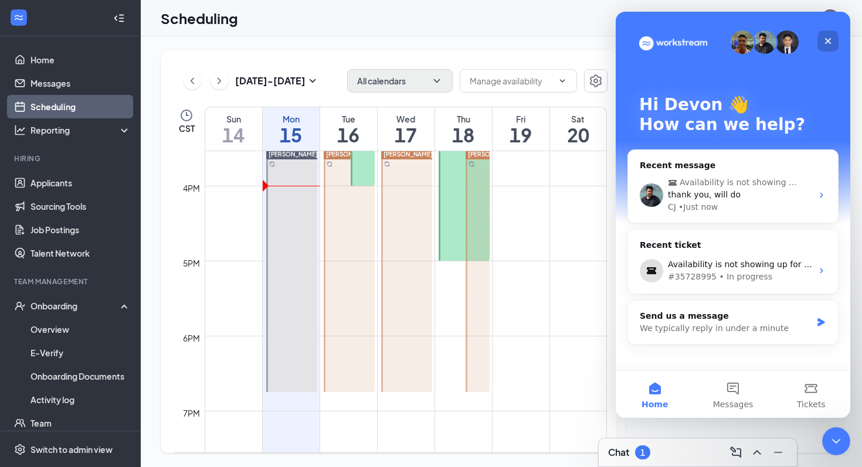
click at [829, 37] on icon "Close" at bounding box center [827, 40] width 9 height 9
